Goal: Task Accomplishment & Management: Complete application form

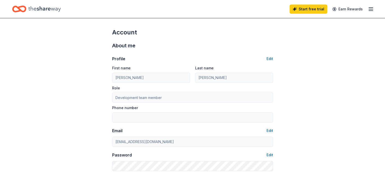
click at [368, 6] on icon "button" at bounding box center [371, 9] width 6 height 6
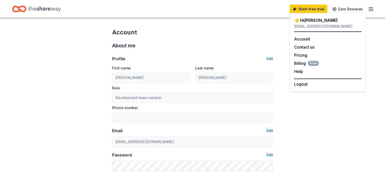
click at [308, 19] on div "👋 Hi Gina" at bounding box center [327, 20] width 67 height 6
click at [140, 35] on div "Account" at bounding box center [192, 32] width 161 height 8
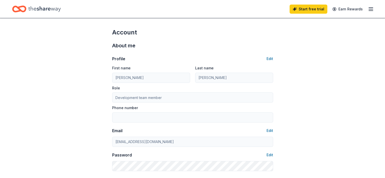
click at [26, 9] on icon "Home" at bounding box center [22, 8] width 8 height 5
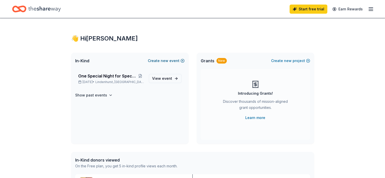
click at [181, 61] on button "Create new event" at bounding box center [166, 61] width 37 height 6
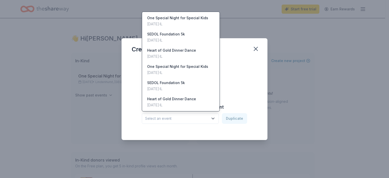
click at [214, 117] on icon "button" at bounding box center [213, 118] width 5 height 5
click at [170, 55] on div "[DATE] · IL" at bounding box center [171, 56] width 49 height 6
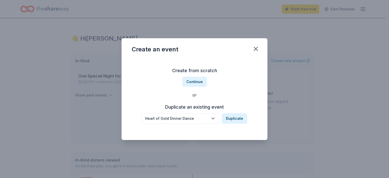
click at [170, 55] on div "[DATE] · IL" at bounding box center [172, 57] width 46 height 6
click at [232, 119] on button "Duplicate" at bounding box center [234, 118] width 25 height 11
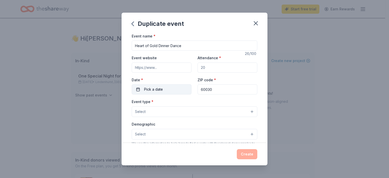
click at [164, 88] on button "Pick a date" at bounding box center [162, 89] width 60 height 10
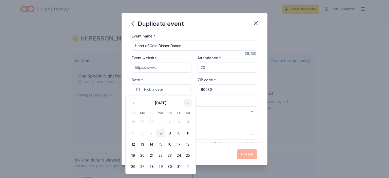
click at [186, 105] on button "Go to next month" at bounding box center [187, 103] width 7 height 7
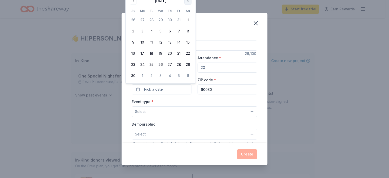
click at [186, 105] on div "Event type * Select" at bounding box center [195, 108] width 126 height 18
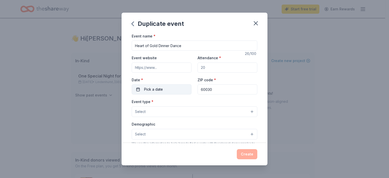
click at [178, 87] on button "Pick a date" at bounding box center [162, 89] width 60 height 10
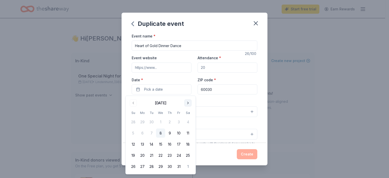
click at [189, 104] on button "Go to next month" at bounding box center [187, 103] width 7 height 7
click at [189, 104] on div "Event type * Select" at bounding box center [195, 108] width 126 height 18
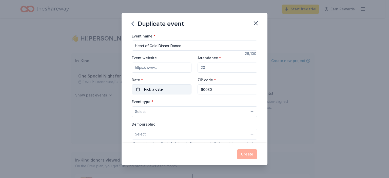
click at [156, 93] on button "Pick a date" at bounding box center [162, 89] width 60 height 10
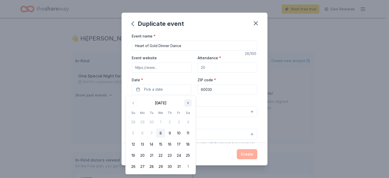
click at [187, 103] on button "Go to next month" at bounding box center [187, 103] width 7 height 7
click at [187, 103] on div "Event type * Select" at bounding box center [195, 108] width 126 height 18
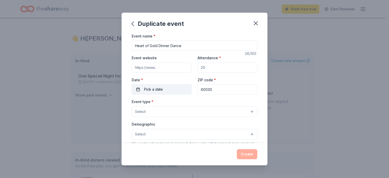
click at [182, 92] on button "Pick a date" at bounding box center [162, 89] width 60 height 10
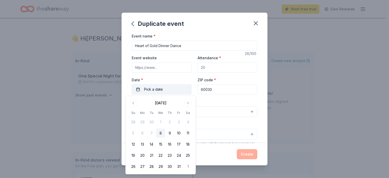
click at [169, 88] on button "Pick a date" at bounding box center [162, 89] width 60 height 10
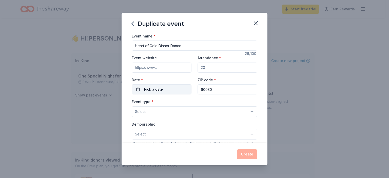
click at [158, 90] on span "Pick a date" at bounding box center [153, 89] width 19 height 6
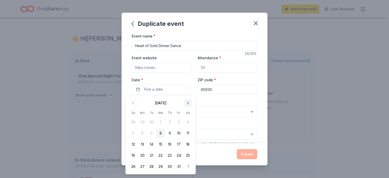
click at [187, 102] on button "Go to next month" at bounding box center [187, 103] width 7 height 7
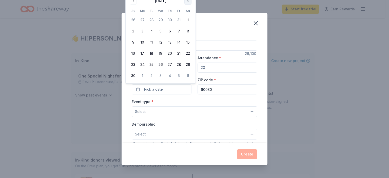
click at [187, 3] on button "Go to next month" at bounding box center [187, 0] width 7 height 7
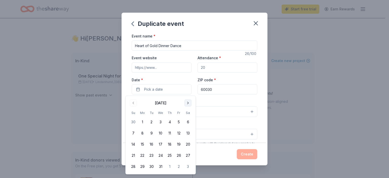
click at [187, 102] on button "Go to next month" at bounding box center [187, 103] width 7 height 7
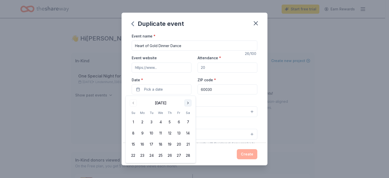
click at [187, 102] on button "Go to next month" at bounding box center [187, 103] width 7 height 7
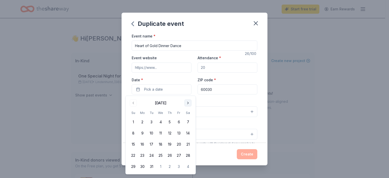
click at [187, 102] on button "Go to next month" at bounding box center [187, 103] width 7 height 7
click at [187, 155] on button "25" at bounding box center [187, 155] width 9 height 9
click at [186, 155] on button "25" at bounding box center [187, 155] width 9 height 9
click at [186, 153] on button "25" at bounding box center [187, 155] width 9 height 9
click at [218, 98] on div "Event name * Heart of Gold Dinner Dance 26 /100 Event website Attendance * Date…" at bounding box center [195, 150] width 126 height 234
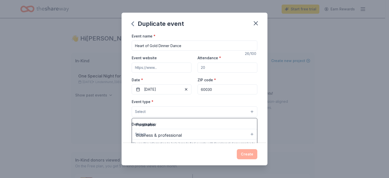
click at [225, 113] on button "Select" at bounding box center [195, 111] width 126 height 11
click at [237, 99] on div "Event type * Select Fundraiser Business & professional Food & drink Health & we…" at bounding box center [195, 108] width 126 height 18
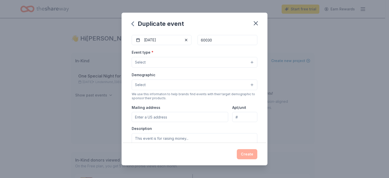
scroll to position [51, 0]
click at [249, 60] on button "Select" at bounding box center [195, 61] width 126 height 11
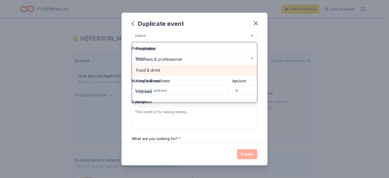
scroll to position [25, 0]
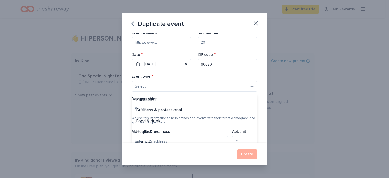
click at [256, 70] on div "Event name * Heart of Gold Dinner Dance 26 /100 Event website Attendance * Date…" at bounding box center [195, 88] width 146 height 110
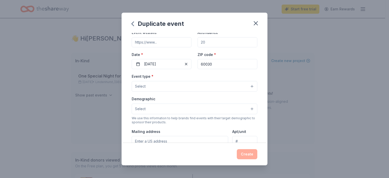
click at [246, 108] on button "Select" at bounding box center [195, 109] width 126 height 11
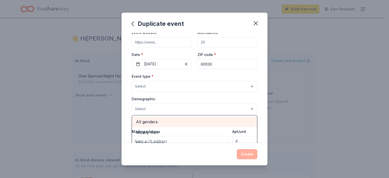
click at [147, 120] on span "All genders" at bounding box center [194, 122] width 117 height 7
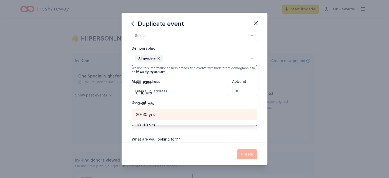
scroll to position [0, 0]
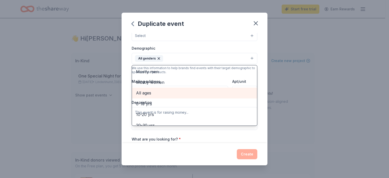
click at [146, 92] on span "All ages" at bounding box center [194, 93] width 117 height 7
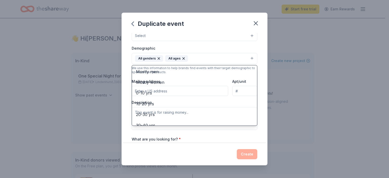
click at [323, 78] on div "Duplicate event Event name * Heart of Gold Dinner Dance 26 /100 Event website A…" at bounding box center [194, 89] width 389 height 178
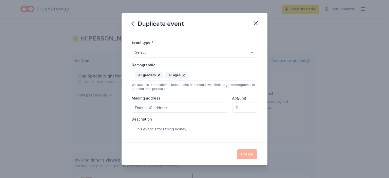
scroll to position [51, 0]
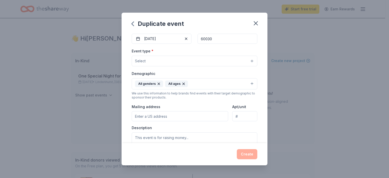
click at [157, 63] on button "Select" at bounding box center [195, 61] width 126 height 11
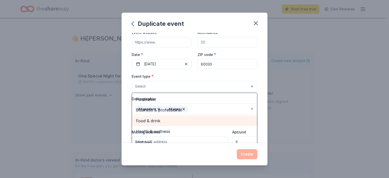
scroll to position [17, 0]
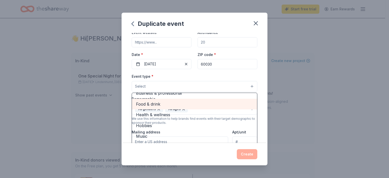
click at [155, 101] on span "Food & drink" at bounding box center [194, 104] width 117 height 7
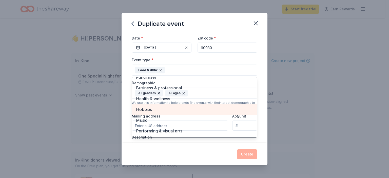
scroll to position [51, 0]
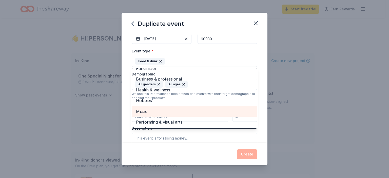
click at [148, 111] on span "Music" at bounding box center [194, 111] width 117 height 7
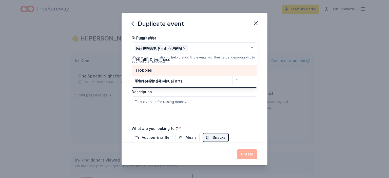
scroll to position [76, 0]
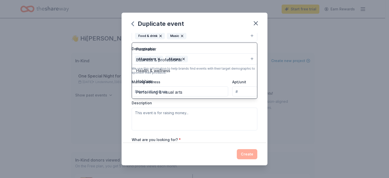
click at [260, 45] on div "Event name * Heart of Gold Dinner Dance 26 /100 Event website Attendance * Date…" at bounding box center [195, 88] width 146 height 110
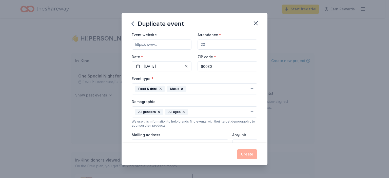
scroll to position [0, 0]
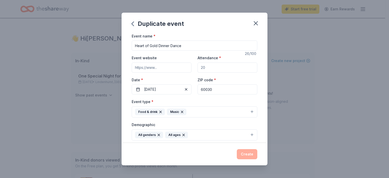
click at [169, 66] on input "Event website" at bounding box center [162, 68] width 60 height 10
click at [206, 69] on input "Attendance *" at bounding box center [228, 68] width 60 height 10
type input "300"
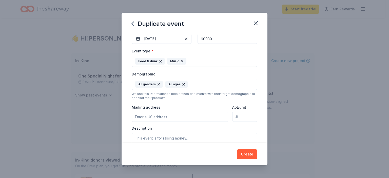
scroll to position [101, 0]
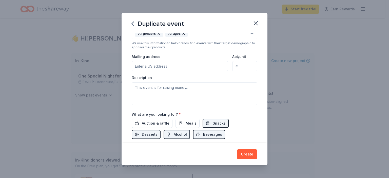
click at [149, 68] on input "Mailing address" at bounding box center [180, 66] width 97 height 10
type input "[STREET_ADDRESS]"
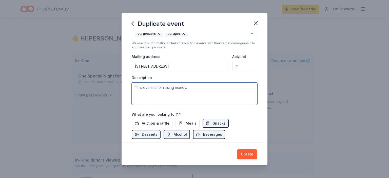
click at [149, 89] on textarea at bounding box center [195, 93] width 126 height 23
type textarea "T"
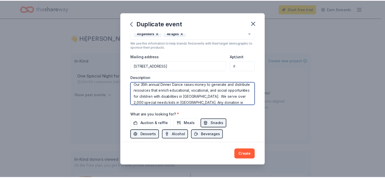
scroll to position [9, 0]
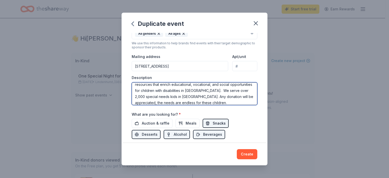
type textarea "Our 35th annual Dinner Dance raises money to generate and distribute resources …"
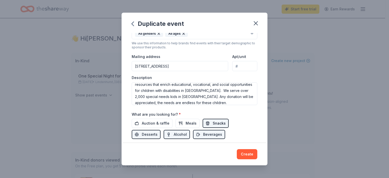
click at [213, 123] on span "Snacks" at bounding box center [219, 123] width 13 height 6
click at [182, 124] on button "Meals" at bounding box center [188, 123] width 24 height 9
click at [161, 123] on span "Auction & raffle" at bounding box center [156, 123] width 28 height 6
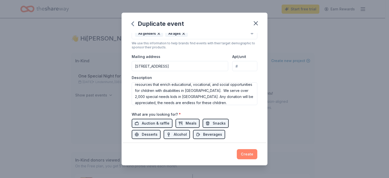
click at [242, 151] on button "Create" at bounding box center [247, 154] width 21 height 10
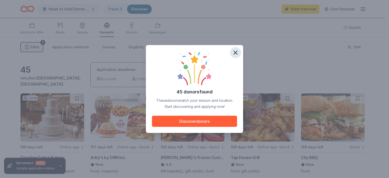
click at [238, 53] on icon "button" at bounding box center [235, 52] width 7 height 7
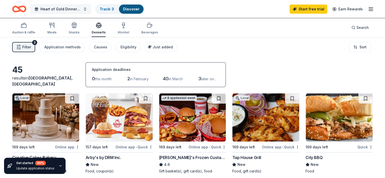
click at [91, 9] on button "Heart of Gold Dinner Dance" at bounding box center [60, 9] width 61 height 10
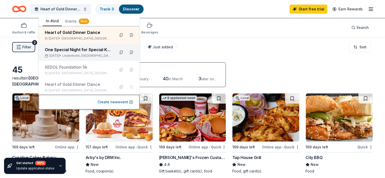
click at [81, 51] on div "One Special Night for Special Kids" at bounding box center [78, 50] width 66 height 6
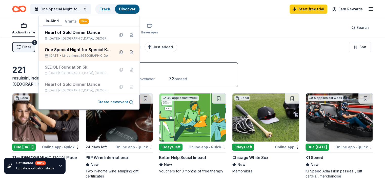
click at [315, 55] on div "Filter 2 Application methods Causes Eligibility Just added Sort" at bounding box center [192, 47] width 385 height 20
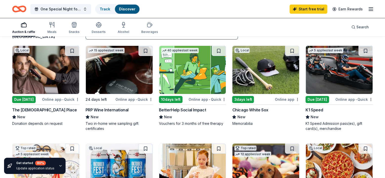
scroll to position [25, 0]
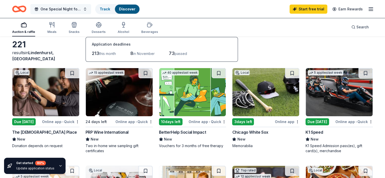
click at [91, 9] on button "One Special Night for Special Kids" at bounding box center [60, 9] width 61 height 10
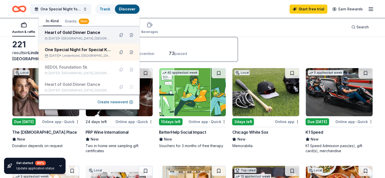
click at [85, 35] on div "Heart of Gold Dinner Dance [DATE] • [GEOGRAPHIC_DATA], [GEOGRAPHIC_DATA]" at bounding box center [78, 34] width 66 height 11
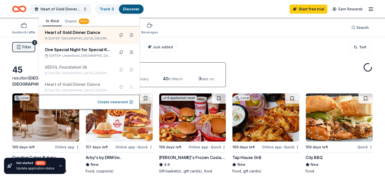
click at [290, 48] on div "Filter 2 Application methods Causes Eligibility Just added Sort" at bounding box center [192, 47] width 385 height 20
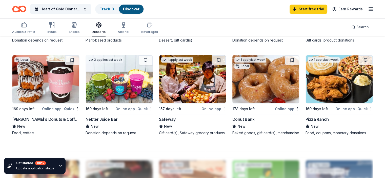
scroll to position [329, 0]
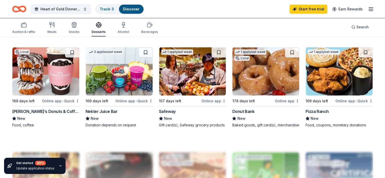
click at [53, 74] on img at bounding box center [45, 71] width 67 height 48
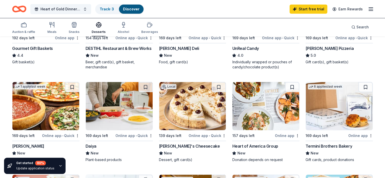
scroll to position [203, 0]
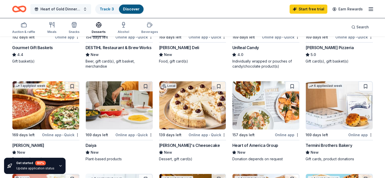
click at [91, 9] on button "Heart of Gold Dinner Dance" at bounding box center [60, 9] width 61 height 10
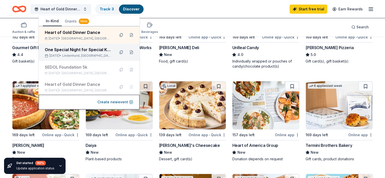
click at [95, 49] on div "One Special Night for Special Kids" at bounding box center [78, 50] width 66 height 6
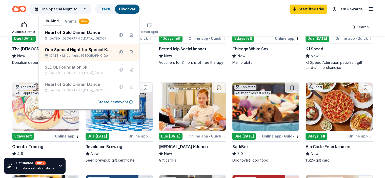
scroll to position [152, 0]
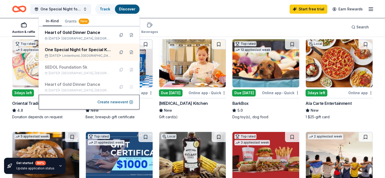
click at [188, 13] on div "One Special Night for Special Kids Track Discover Start free trial Earn Rewards" at bounding box center [192, 9] width 361 height 12
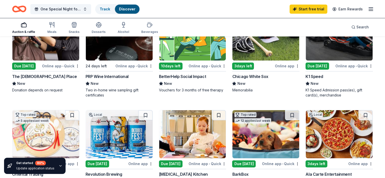
scroll to position [76, 0]
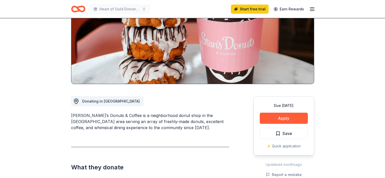
scroll to position [76, 0]
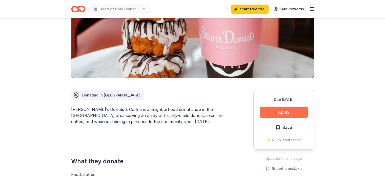
click at [286, 112] on button "Apply" at bounding box center [284, 112] width 48 height 11
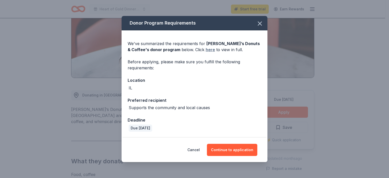
click at [206, 50] on link "here" at bounding box center [210, 50] width 9 height 6
click at [260, 27] on icon "button" at bounding box center [259, 23] width 7 height 7
